Goal: Find specific page/section: Find specific page/section

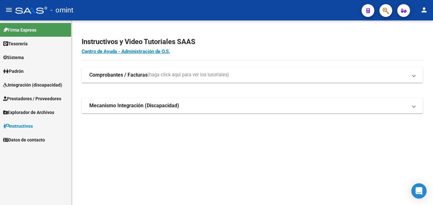
click at [26, 97] on span "Prestadores / Proveedores" at bounding box center [32, 98] width 58 height 7
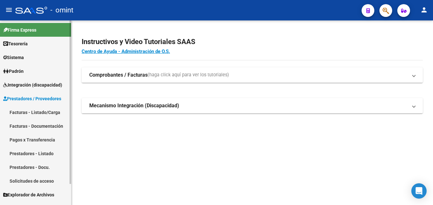
click at [45, 112] on link "Facturas - Listado/Carga" at bounding box center [35, 112] width 71 height 14
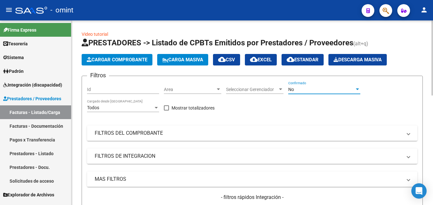
click at [293, 88] on span "No" at bounding box center [291, 89] width 6 height 5
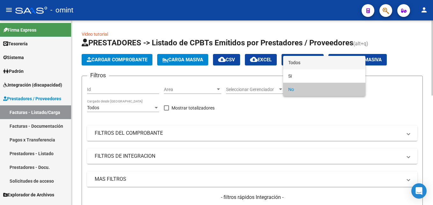
drag, startPoint x: 300, startPoint y: 60, endPoint x: 290, endPoint y: 68, distance: 13.4
click at [300, 60] on span "Todos" at bounding box center [324, 62] width 72 height 13
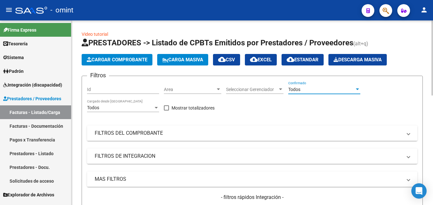
click at [159, 131] on mat-panel-title "FILTROS DEL COMPROBANTE" at bounding box center [249, 133] width 308 height 7
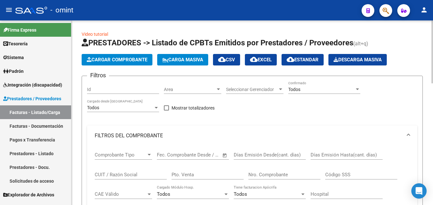
click at [268, 172] on input "Nro. Comprobante" at bounding box center [285, 175] width 72 height 6
click at [271, 172] on input "2331" at bounding box center [285, 175] width 72 height 6
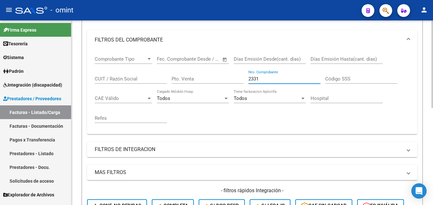
drag, startPoint x: 267, startPoint y: 78, endPoint x: 211, endPoint y: 78, distance: 55.5
click at [211, 78] on div "Comprobante Tipo Comprobante Tipo Start date – End date Fec. Comprobante Desde …" at bounding box center [252, 89] width 315 height 79
click at [257, 79] on input "2331" at bounding box center [285, 79] width 72 height 6
click at [304, 75] on div "2331 Nro. Comprobante" at bounding box center [285, 77] width 72 height 14
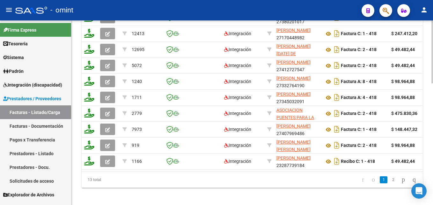
scroll to position [317, 0]
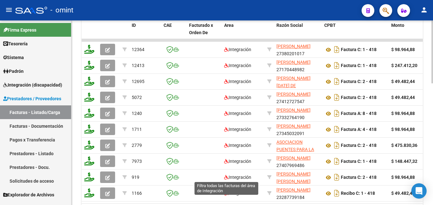
type input "418"
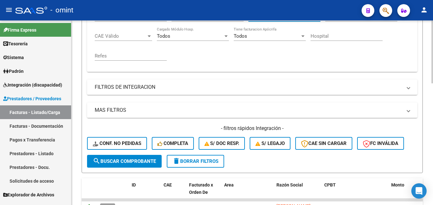
scroll to position [94, 0]
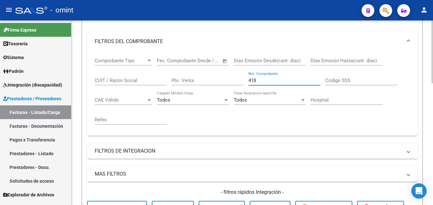
click at [194, 81] on input "Pto. Venta" at bounding box center [208, 81] width 72 height 6
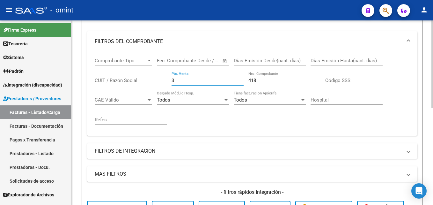
scroll to position [204, 0]
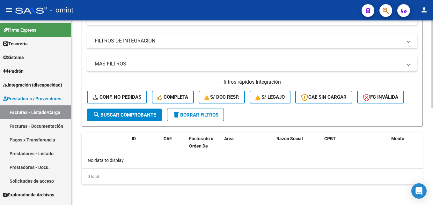
type input "3"
click at [205, 181] on div "0 total" at bounding box center [252, 176] width 341 height 16
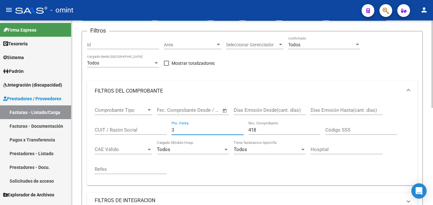
drag, startPoint x: 182, startPoint y: 129, endPoint x: 147, endPoint y: 137, distance: 36.7
click at [147, 128] on div "Comprobante Tipo Comprobante Tipo Start date – End date Fec. Comprobante Desde …" at bounding box center [252, 140] width 315 height 79
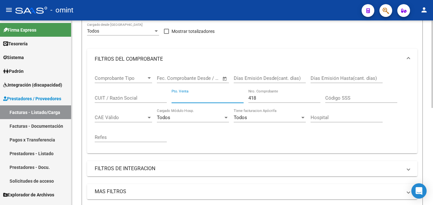
click at [139, 96] on input "CUIT / Razón Social" at bounding box center [131, 98] width 72 height 6
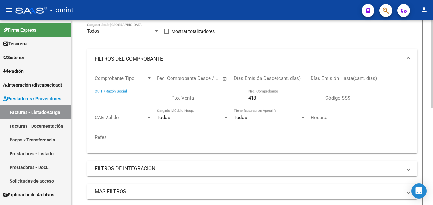
paste input "27355748044"
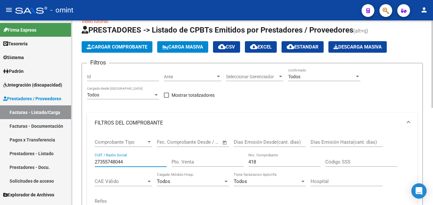
scroll to position [0, 0]
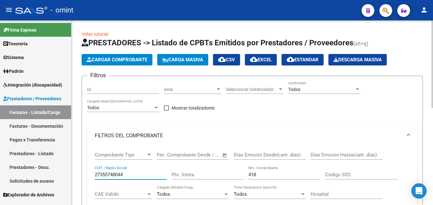
type input "27355748044"
